Goal: Transaction & Acquisition: Purchase product/service

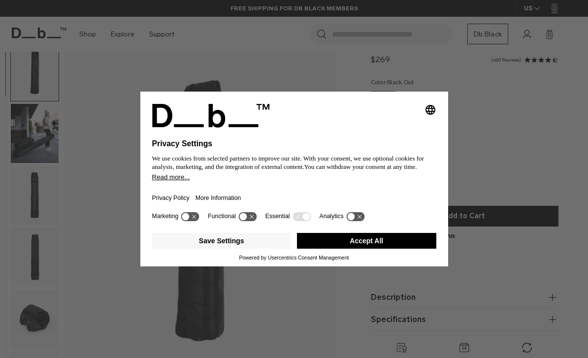
click at [192, 221] on icon at bounding box center [190, 216] width 18 height 9
click at [247, 220] on icon at bounding box center [242, 216] width 7 height 7
click at [251, 221] on icon at bounding box center [247, 216] width 18 height 9
click at [193, 221] on icon at bounding box center [190, 216] width 18 height 9
click at [237, 249] on button "Save Settings" at bounding box center [221, 241] width 139 height 16
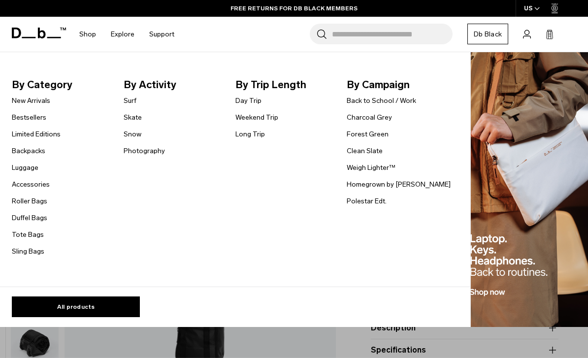
click at [134, 135] on link "Snow" at bounding box center [133, 134] width 18 height 10
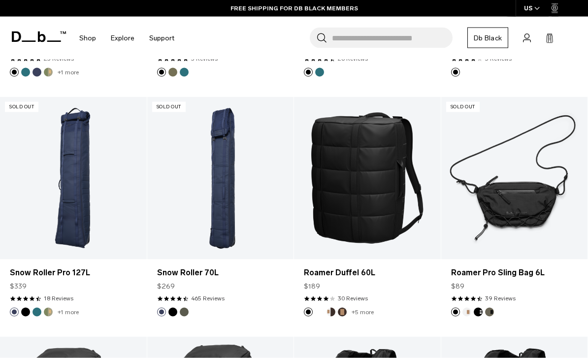
scroll to position [364, 0]
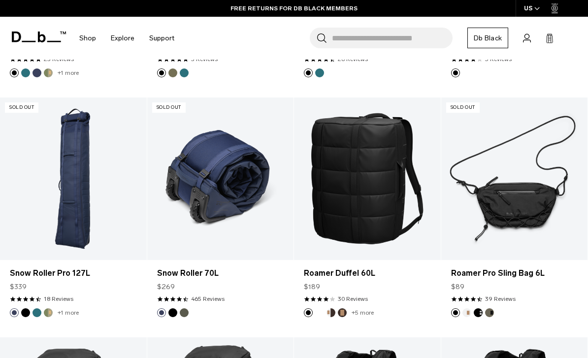
click at [190, 233] on link "Snow Roller 70L" at bounding box center [220, 178] width 147 height 163
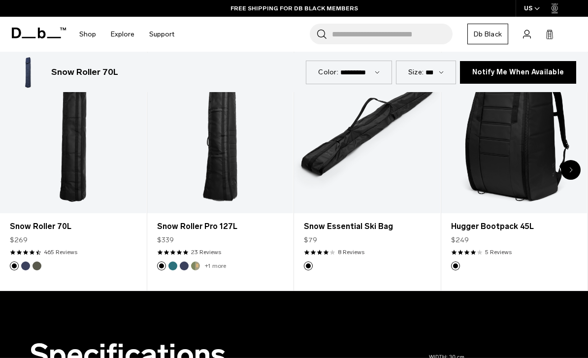
scroll to position [442, 0]
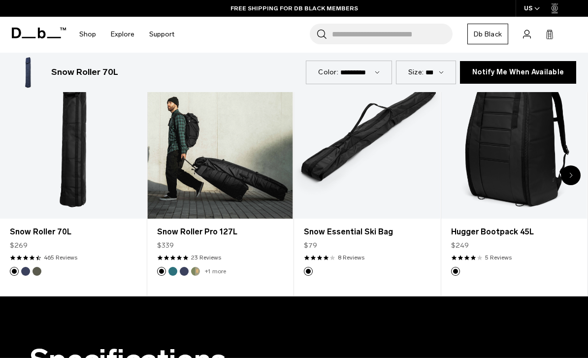
click at [248, 166] on link "Snow Roller Pro 127L" at bounding box center [220, 137] width 146 height 162
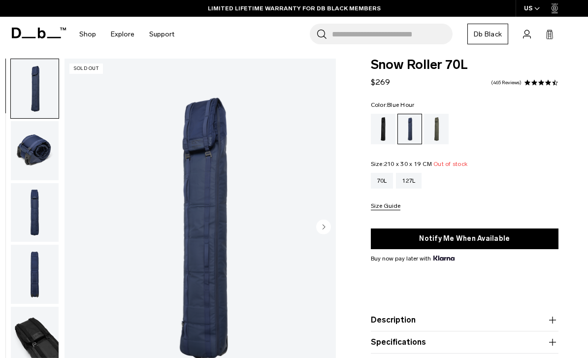
scroll to position [0, 0]
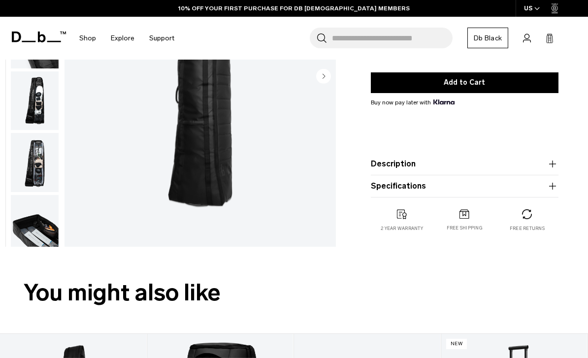
scroll to position [199, 0]
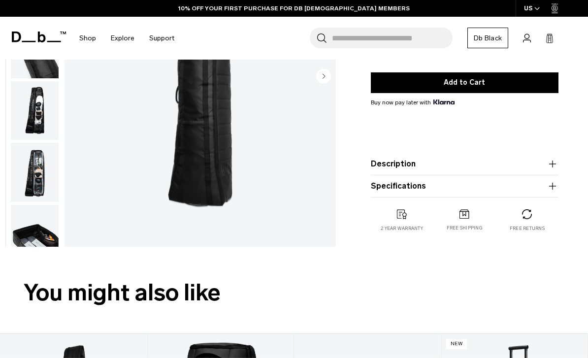
click at [31, 172] on img "button" at bounding box center [35, 172] width 48 height 59
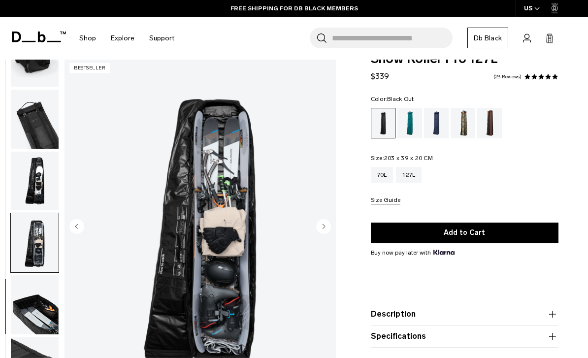
scroll to position [0, 0]
